Goal: Find specific page/section: Find specific page/section

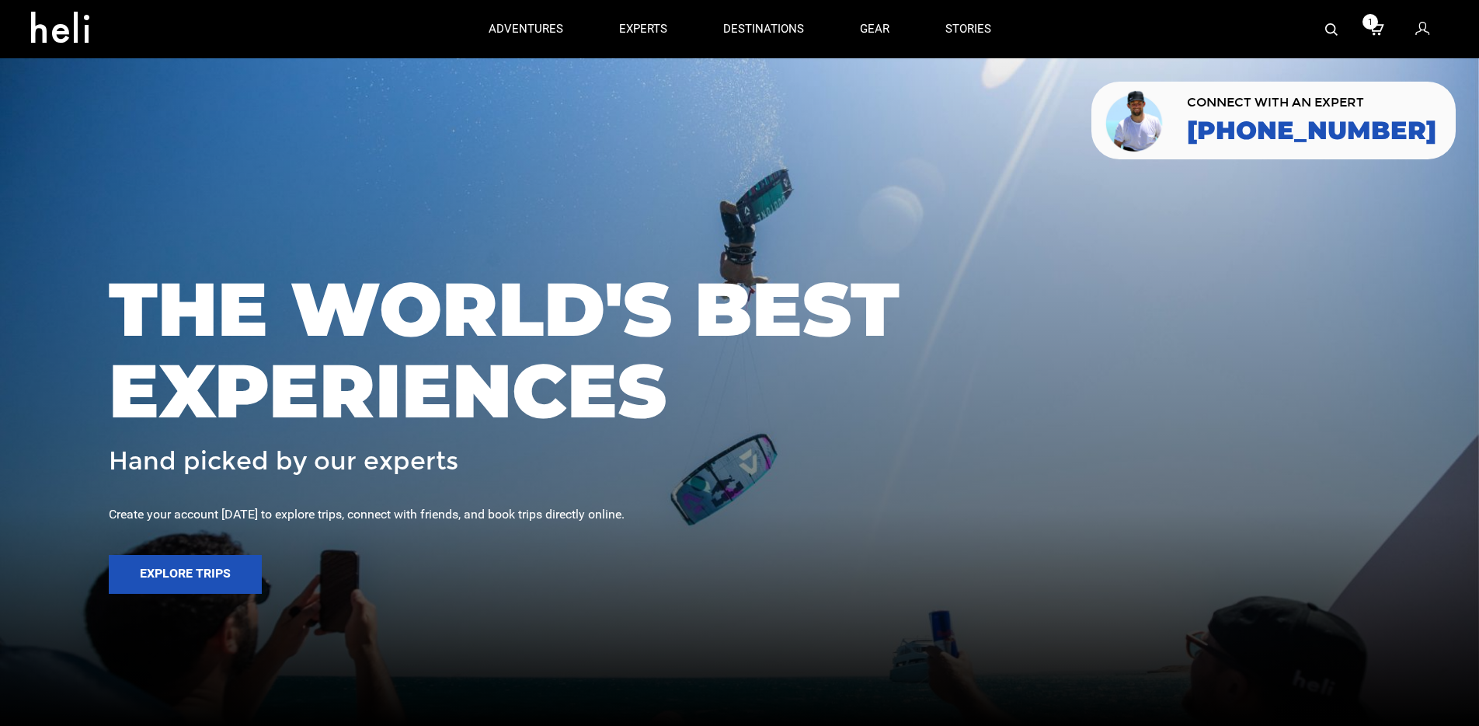
click at [1332, 30] on img at bounding box center [1331, 29] width 12 height 12
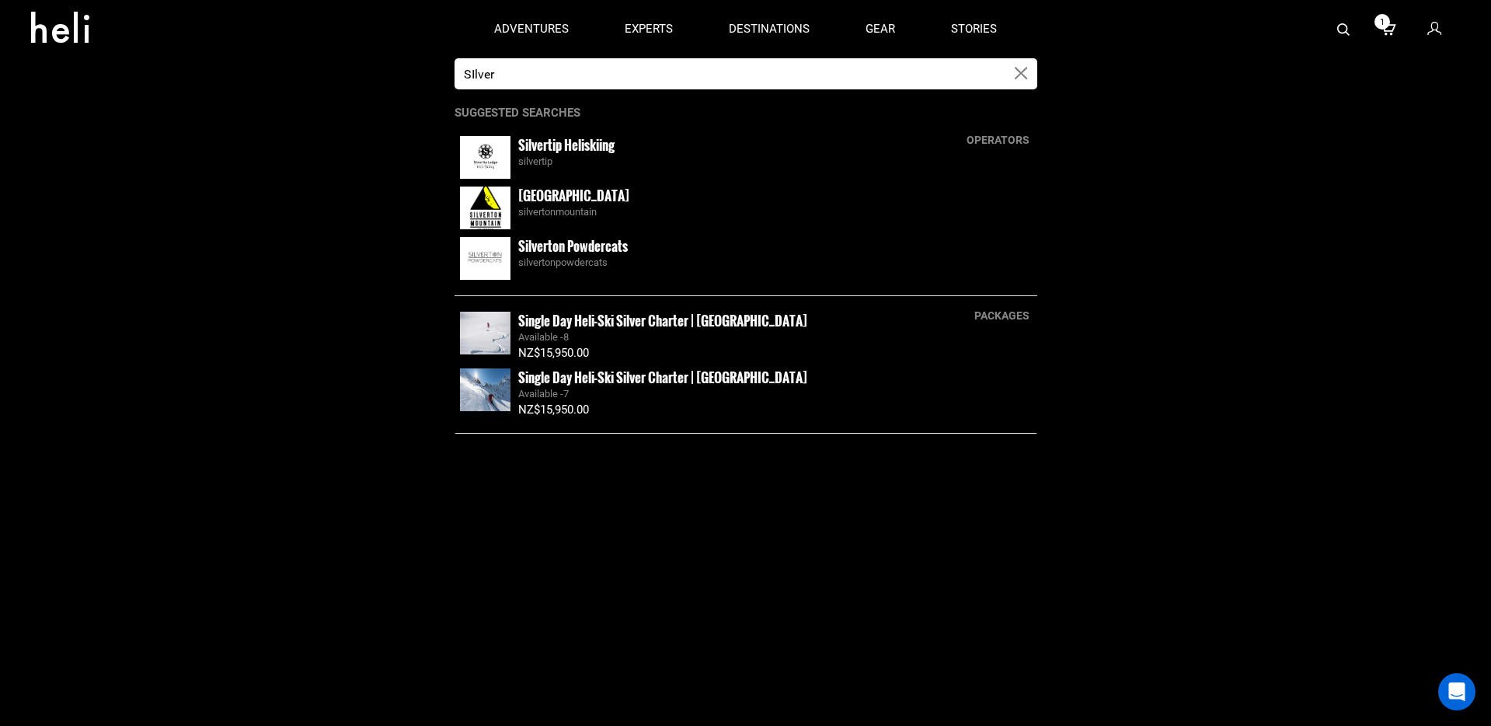
type input "SIlver"
click at [535, 202] on small "[GEOGRAPHIC_DATA]" at bounding box center [573, 195] width 111 height 19
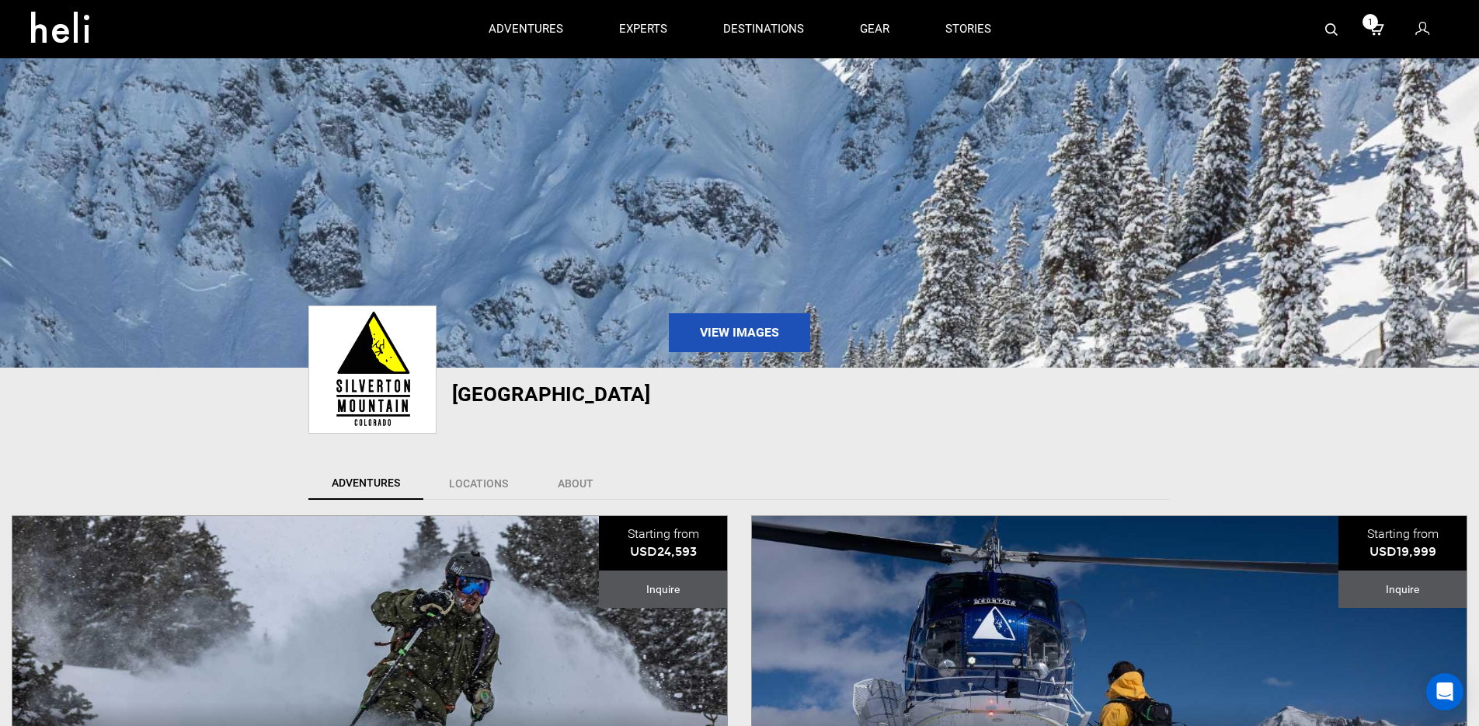
click at [709, 431] on div at bounding box center [740, 428] width 886 height 16
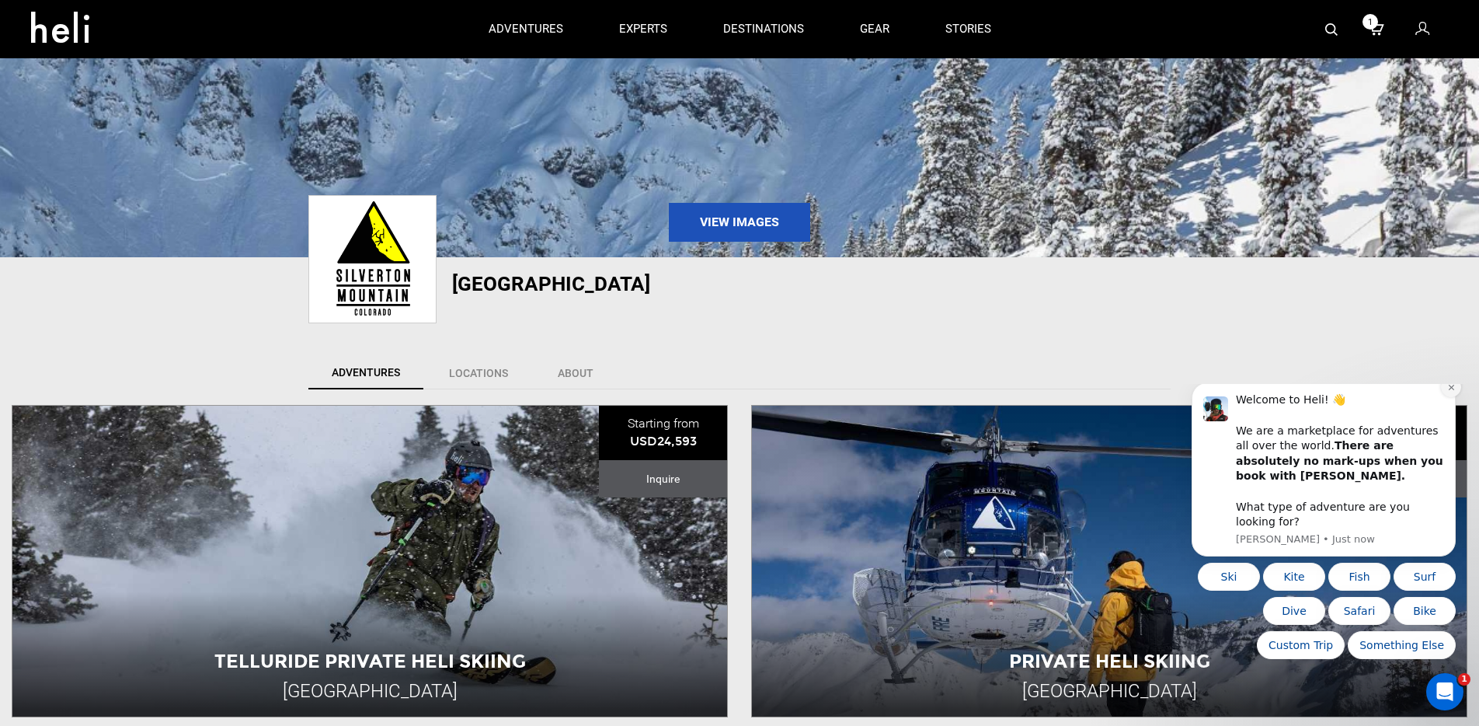
click at [1448, 392] on icon "Dismiss notification" at bounding box center [1451, 387] width 9 height 9
